Goal: Unclear: Unclear

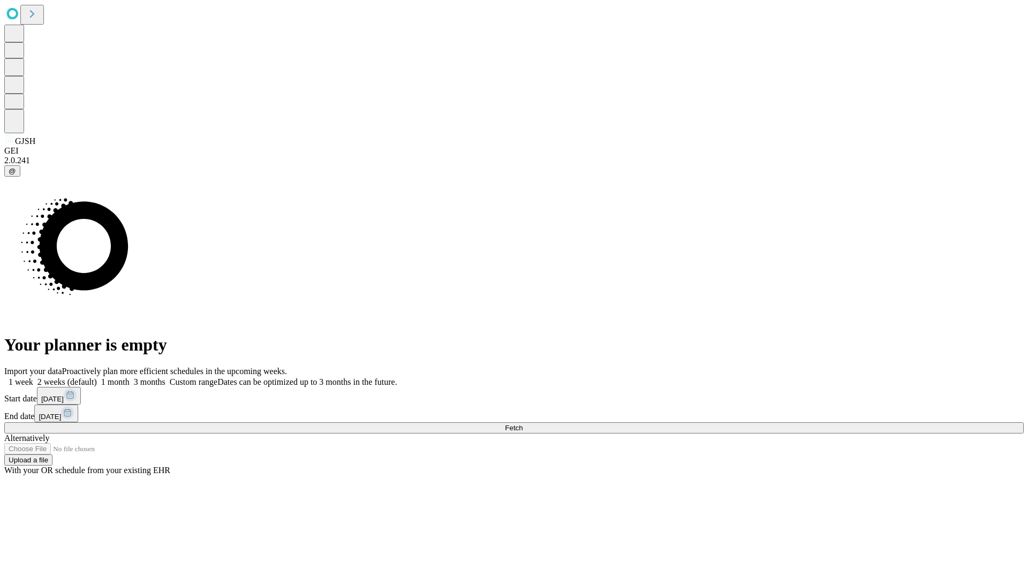
click at [522, 424] on span "Fetch" at bounding box center [514, 428] width 18 height 8
